Goal: Find specific page/section: Find specific page/section

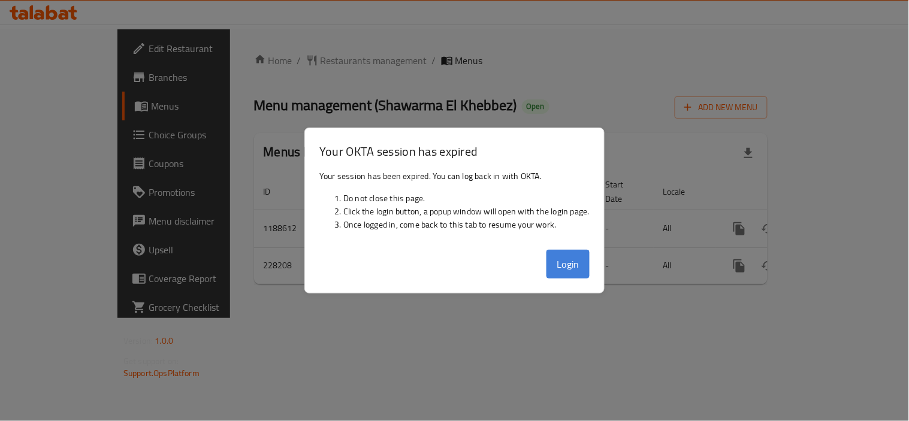
click at [584, 260] on button "Login" at bounding box center [568, 264] width 43 height 29
click at [438, 94] on div at bounding box center [454, 210] width 909 height 421
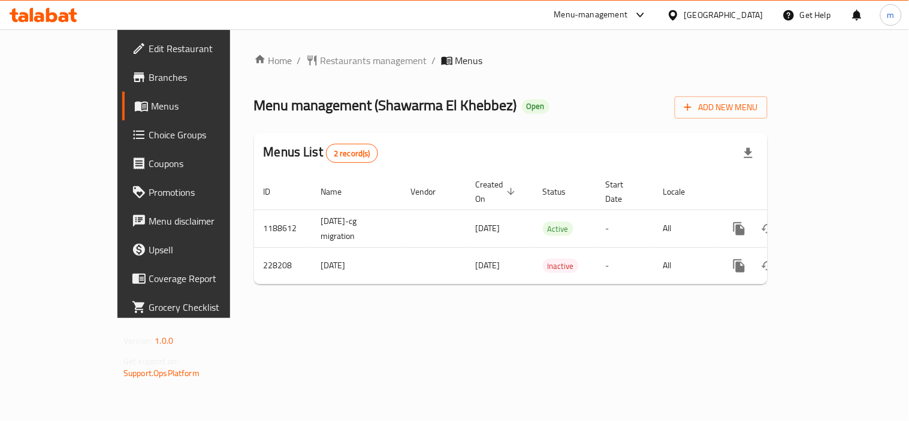
click at [75, 18] on icon at bounding box center [44, 15] width 68 height 14
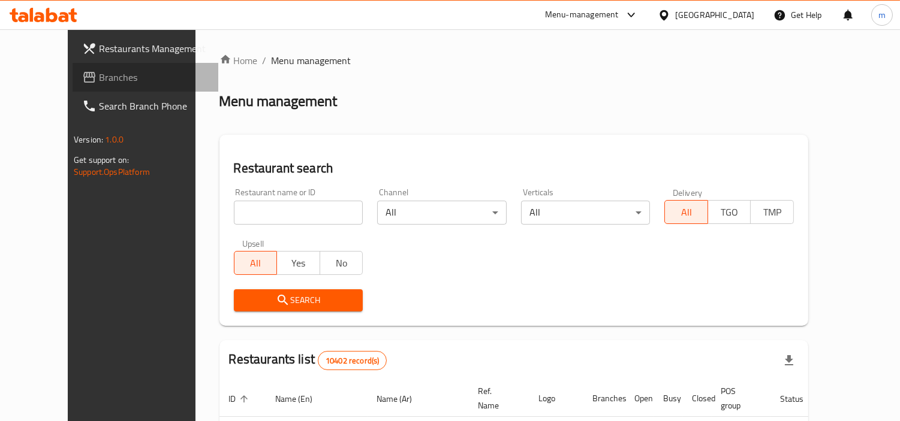
click at [99, 78] on span "Branches" at bounding box center [154, 77] width 110 height 14
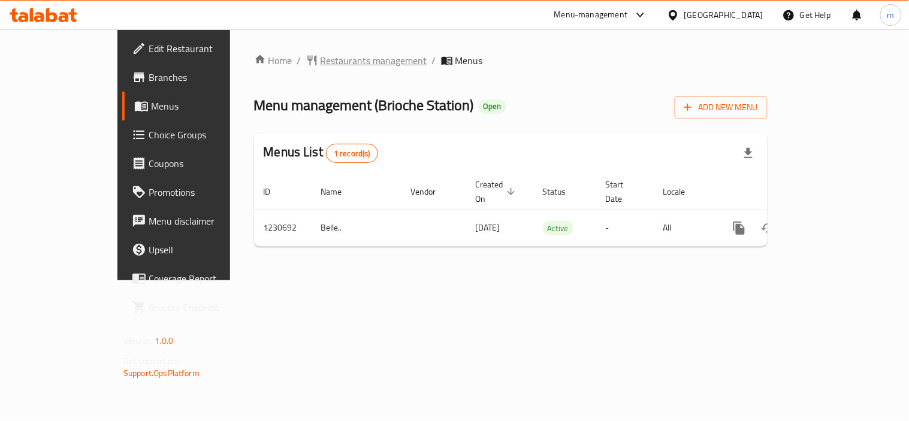
click at [321, 64] on span "Restaurants management" at bounding box center [374, 60] width 107 height 14
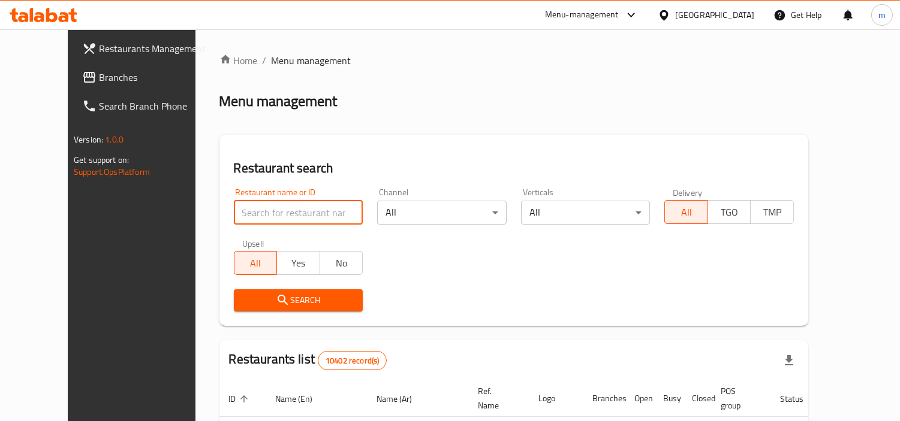
click at [313, 208] on input "search" at bounding box center [298, 213] width 129 height 24
paste input "677208"
type input "677208"
click at [276, 296] on icon "submit" at bounding box center [283, 300] width 14 height 14
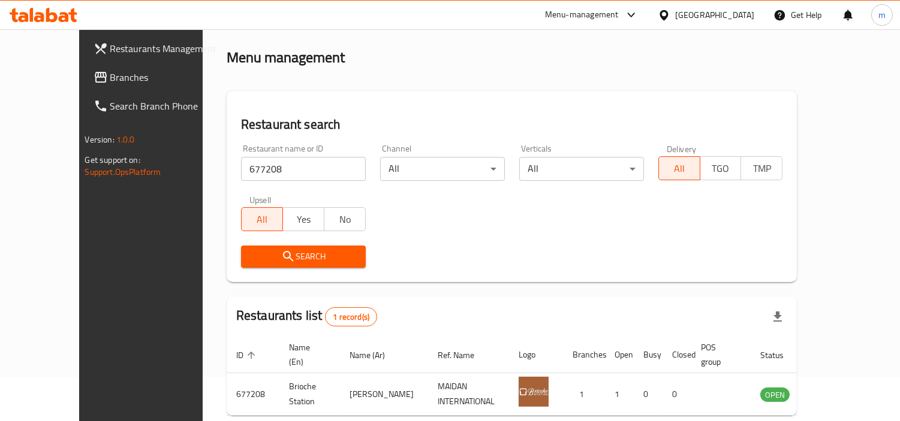
scroll to position [90, 0]
